Goal: Task Accomplishment & Management: Manage account settings

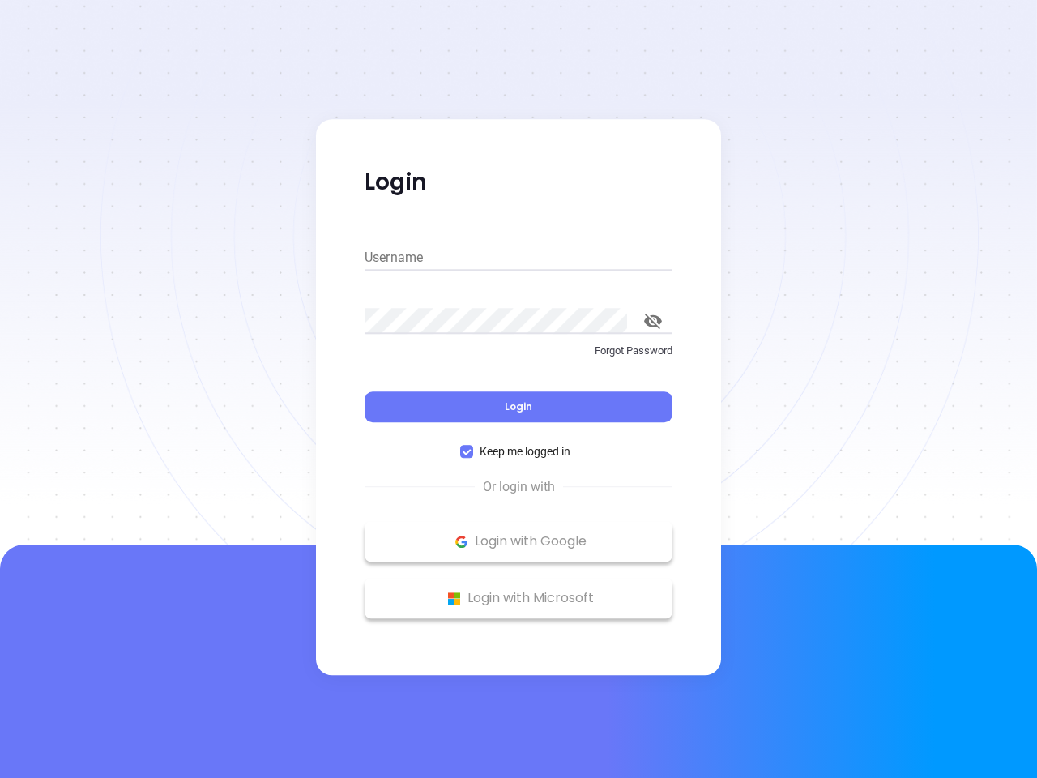
click at [519, 389] on div "Login" at bounding box center [519, 397] width 308 height 50
click at [519, 258] on input "Username" at bounding box center [519, 258] width 308 height 26
click at [653, 321] on icon "toggle password visibility" at bounding box center [653, 321] width 18 height 15
click at [519, 407] on span "Login" at bounding box center [519, 407] width 28 height 14
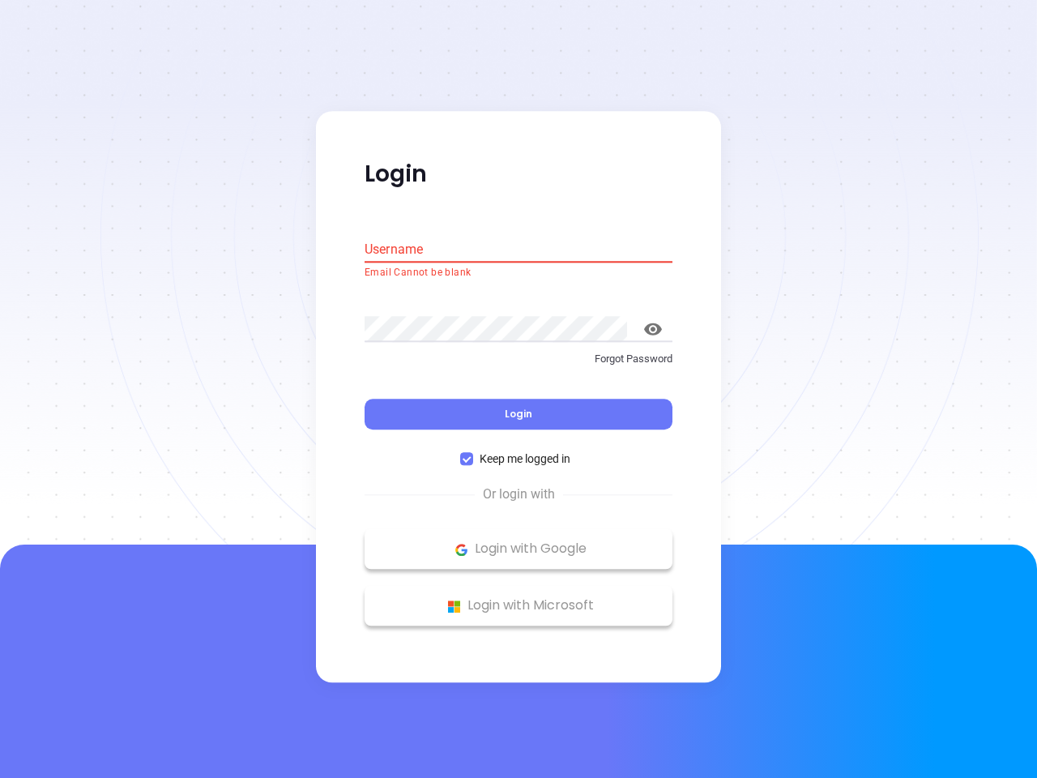
click at [519, 451] on span "Keep me logged in" at bounding box center [525, 460] width 104 height 18
click at [473, 453] on input "Keep me logged in" at bounding box center [466, 459] width 13 height 13
checkbox input "false"
click at [519, 541] on p "Login with Google" at bounding box center [519, 549] width 292 height 24
click at [519, 598] on p "Login with Microsoft" at bounding box center [519, 606] width 292 height 24
